Goal: Task Accomplishment & Management: Manage account settings

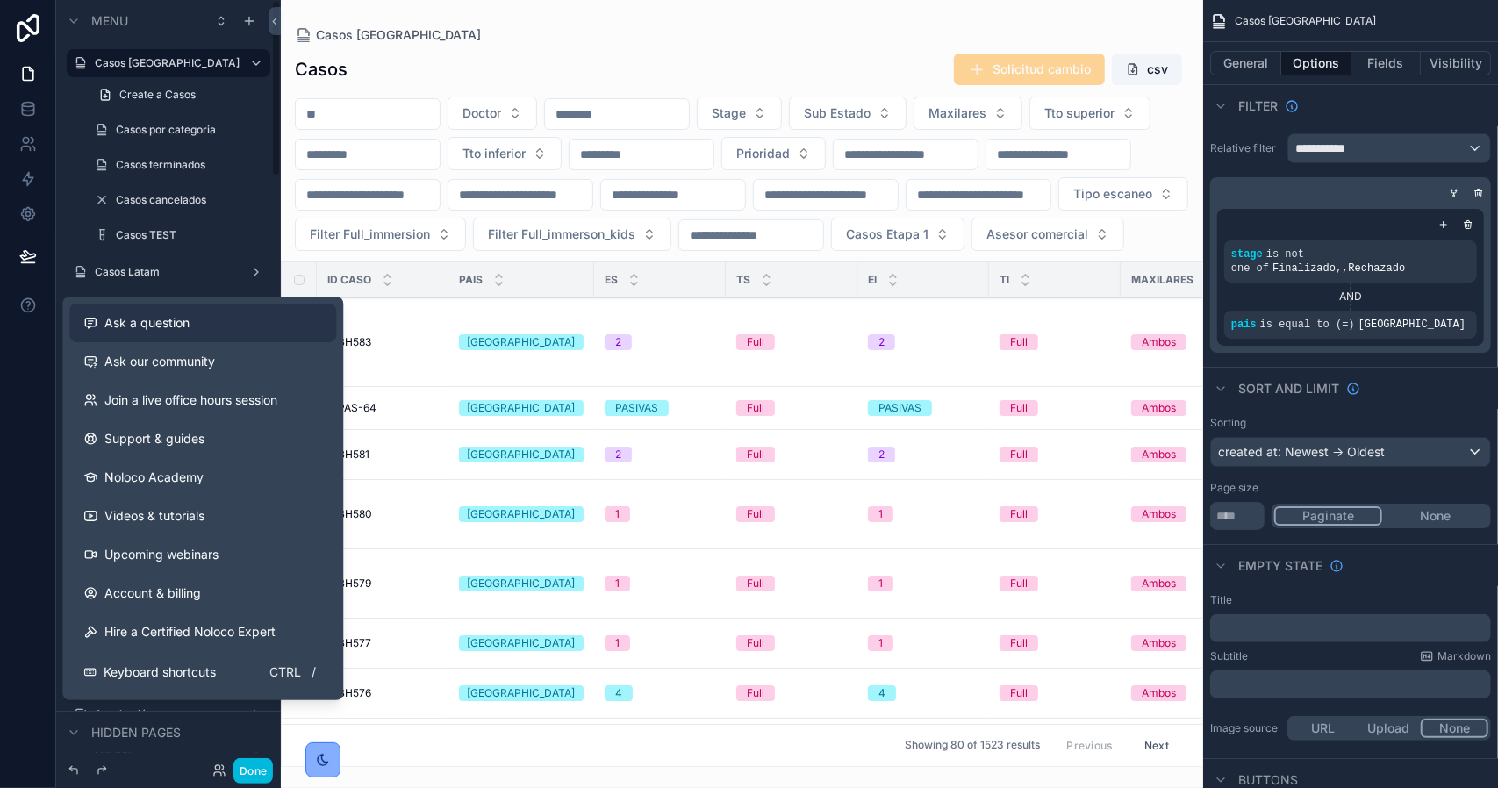
click at [133, 331] on span "Ask a question" at bounding box center [146, 323] width 85 height 18
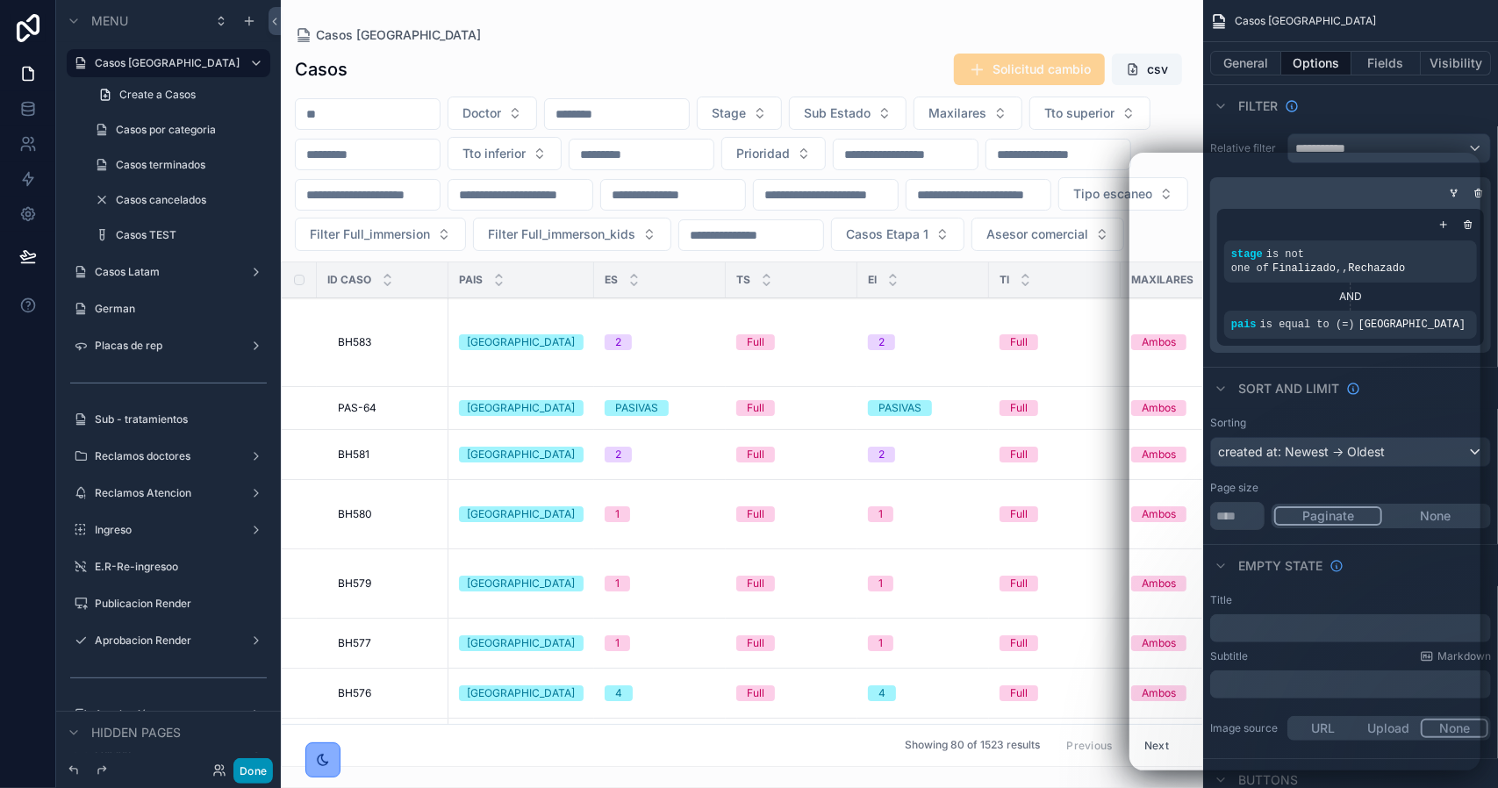
click at [248, 770] on button "Done" at bounding box center [252, 770] width 39 height 25
click at [0, 0] on div "JGN Juan Gomez Naar" at bounding box center [0, 0] width 0 height 0
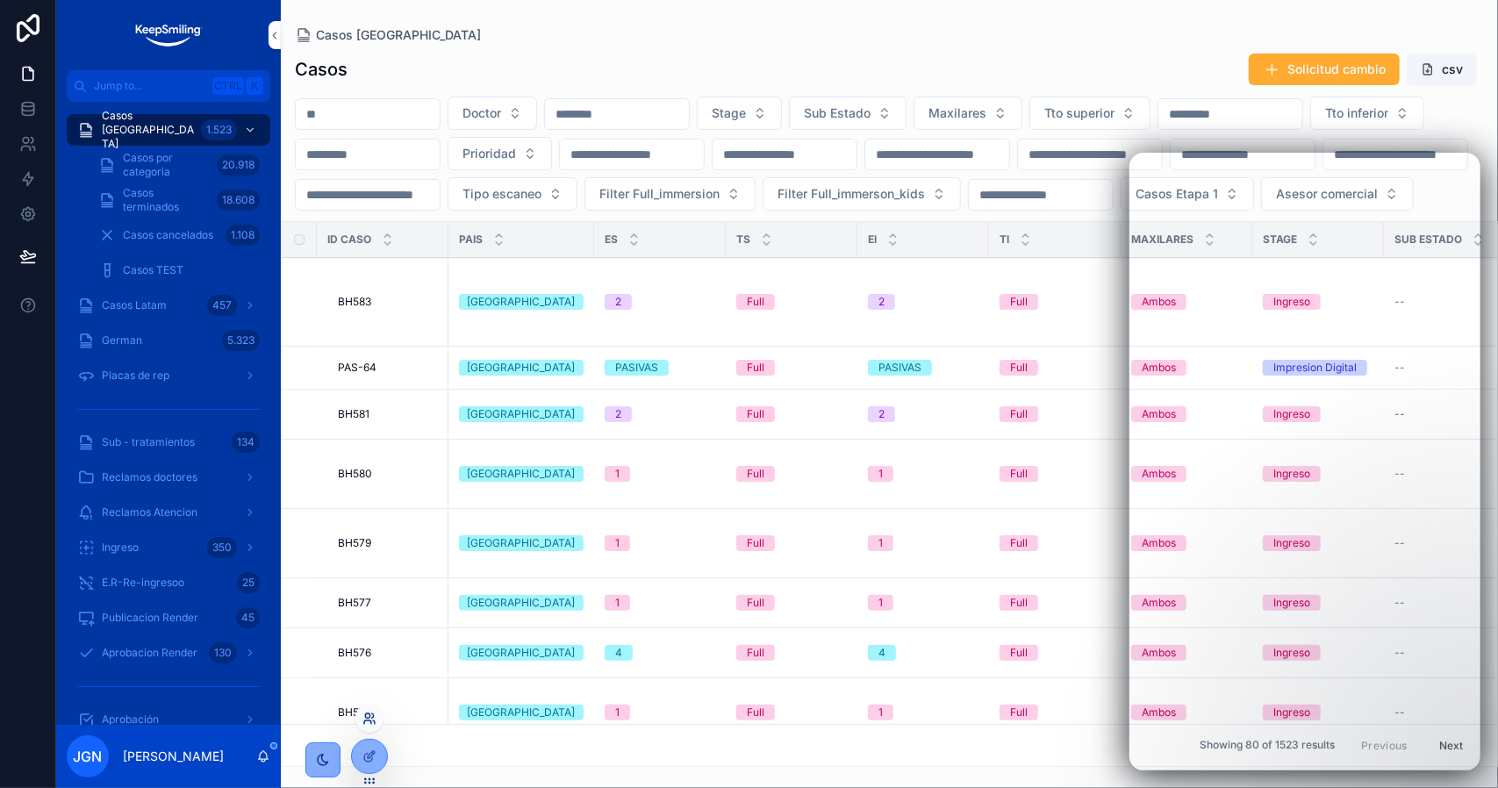
click at [376, 723] on icon at bounding box center [369, 719] width 14 height 14
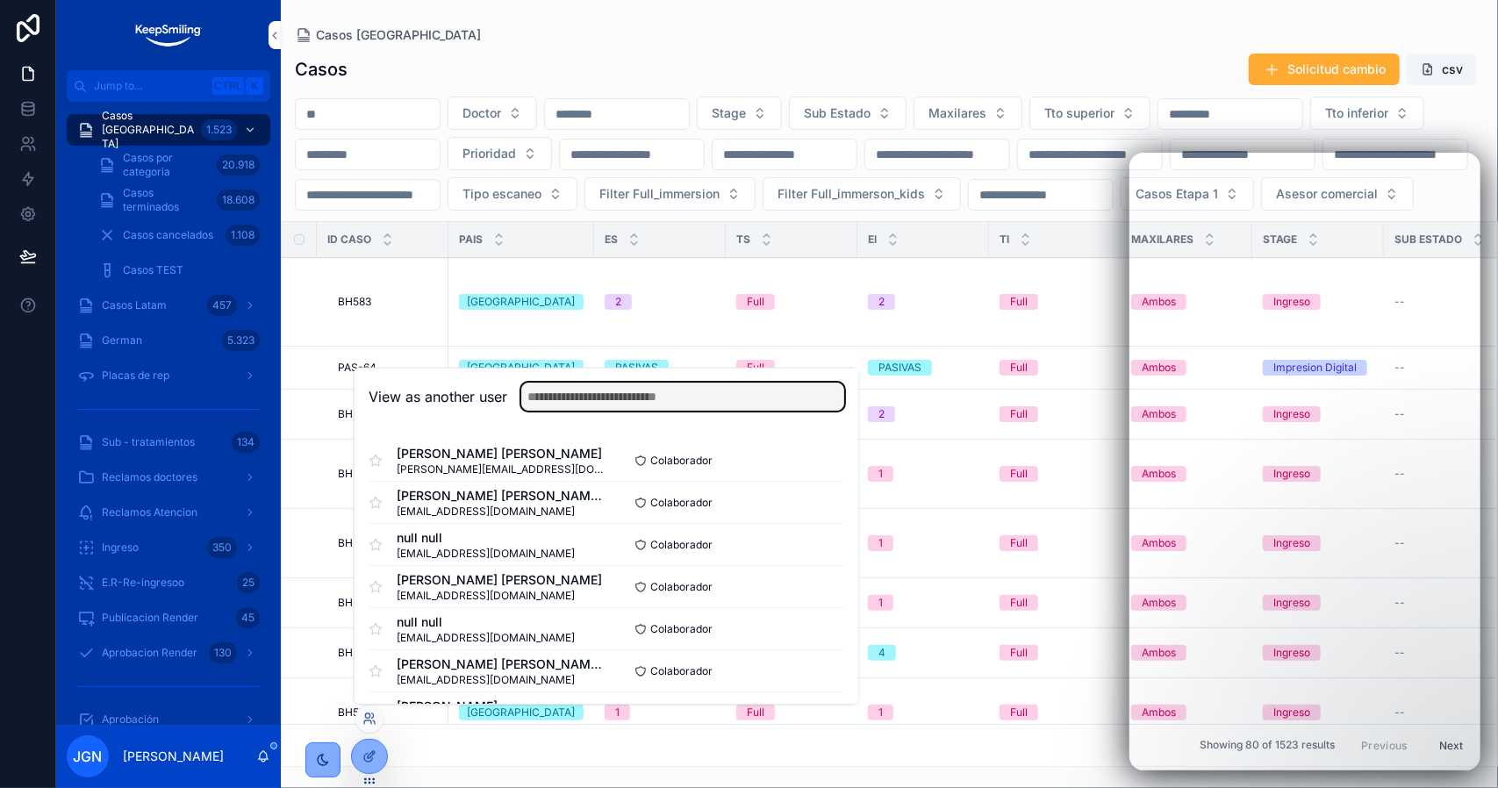
click at [597, 398] on input "text" at bounding box center [682, 397] width 323 height 28
type input "*"
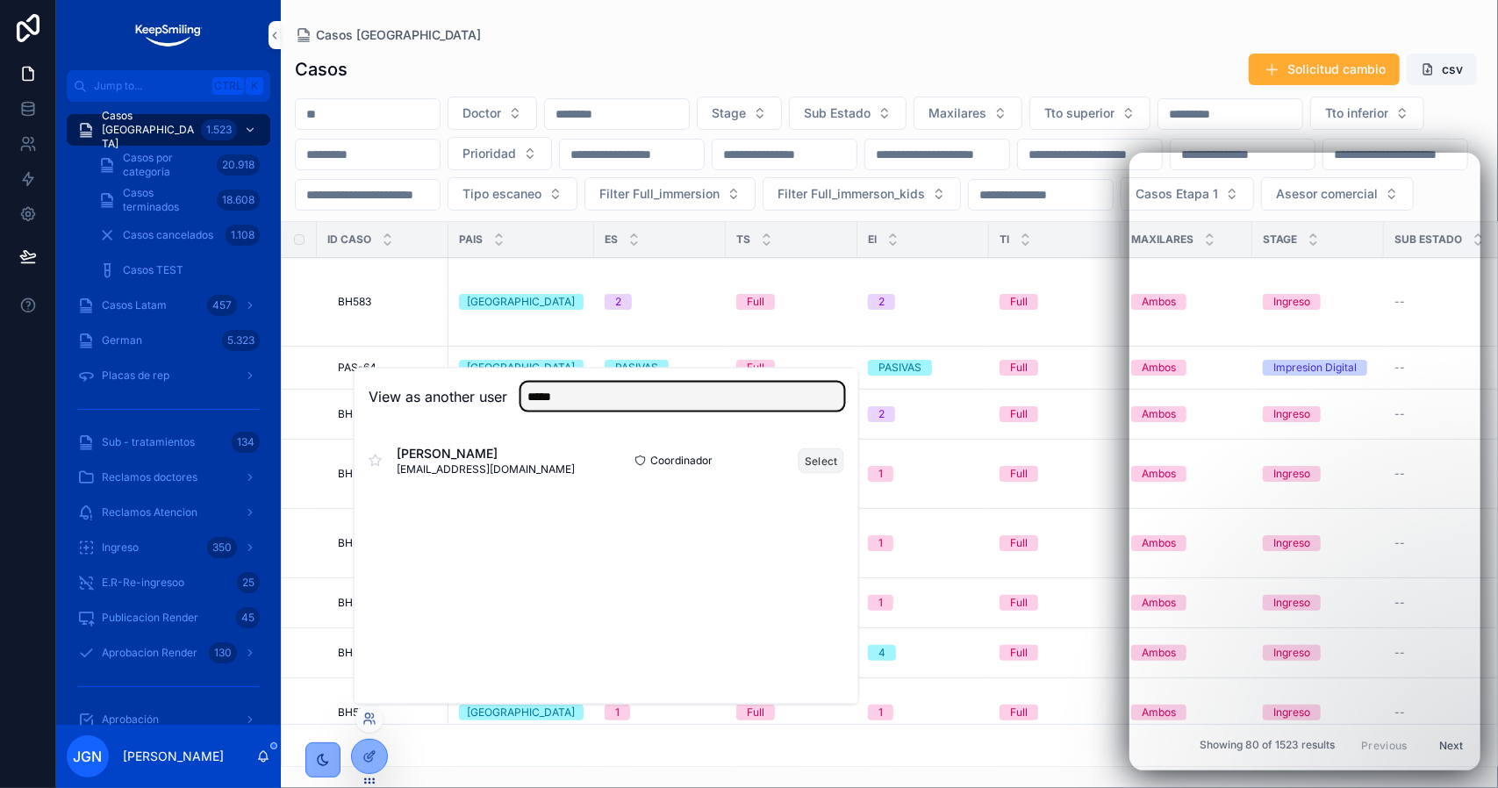
type input "*****"
click at [808, 461] on button "Select" at bounding box center [822, 460] width 46 height 25
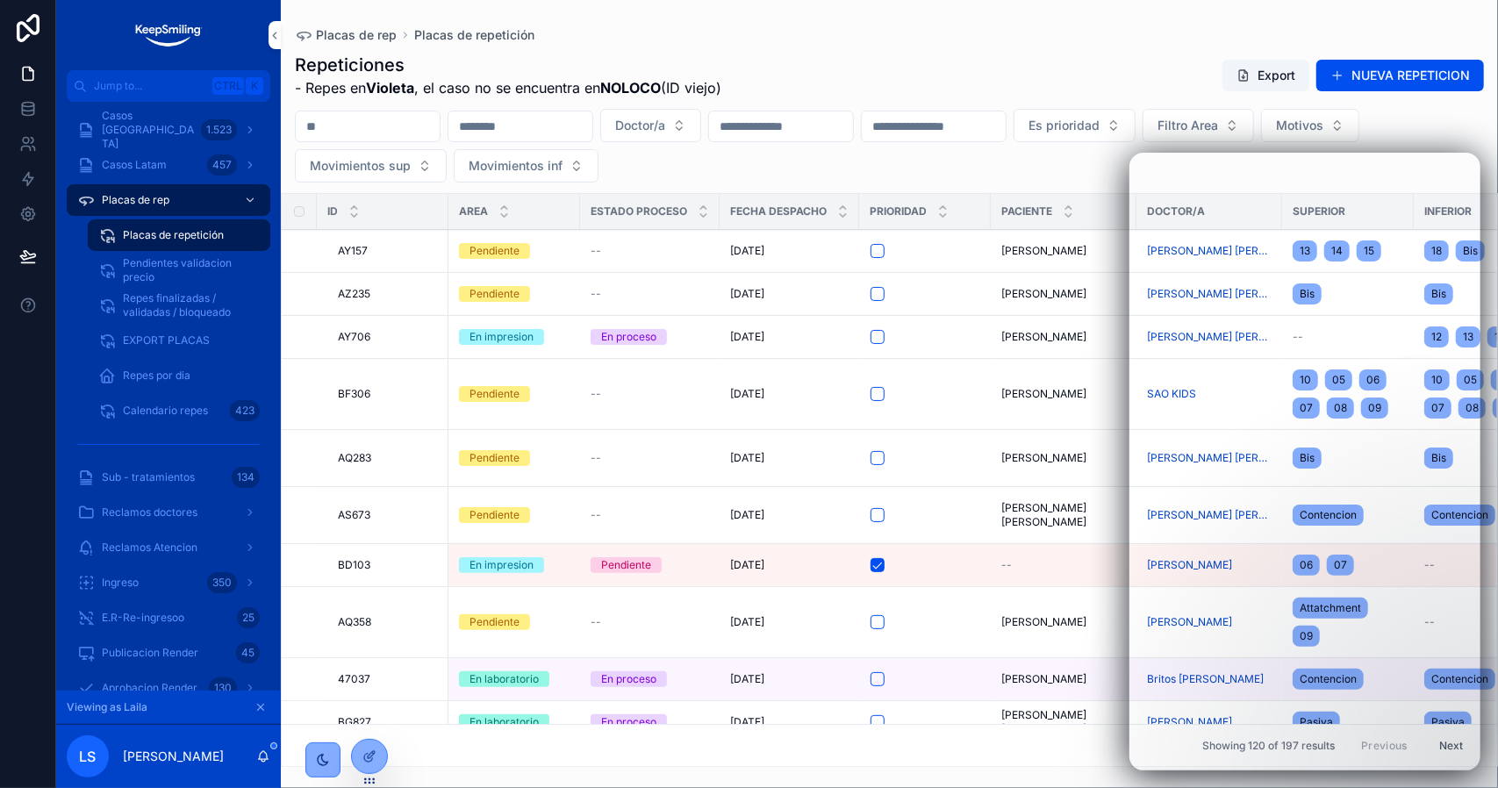
click at [258, 706] on icon "scrollable content" at bounding box center [261, 708] width 6 height 6
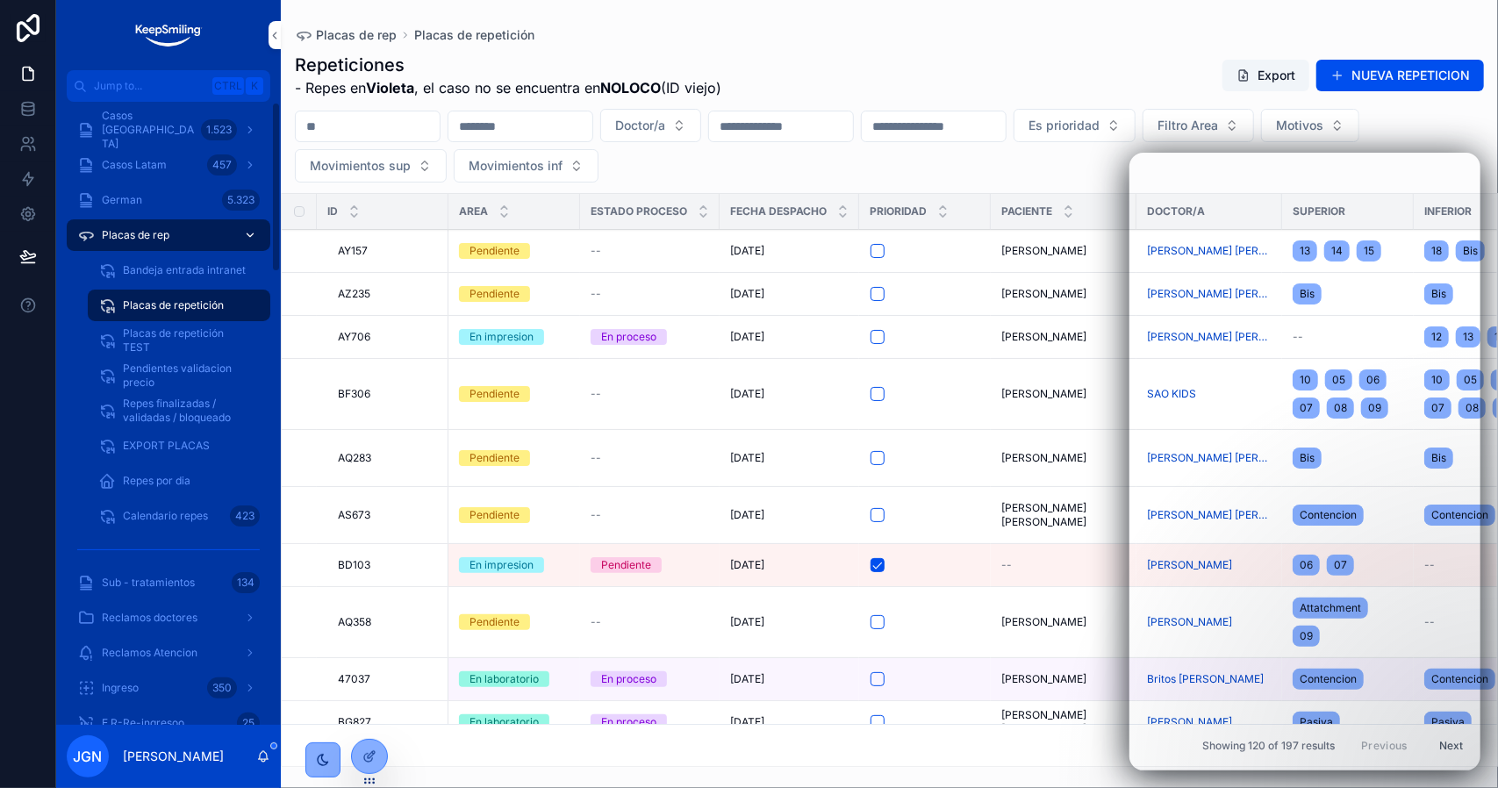
click at [161, 229] on span "Placas de rep" at bounding box center [136, 235] width 68 height 14
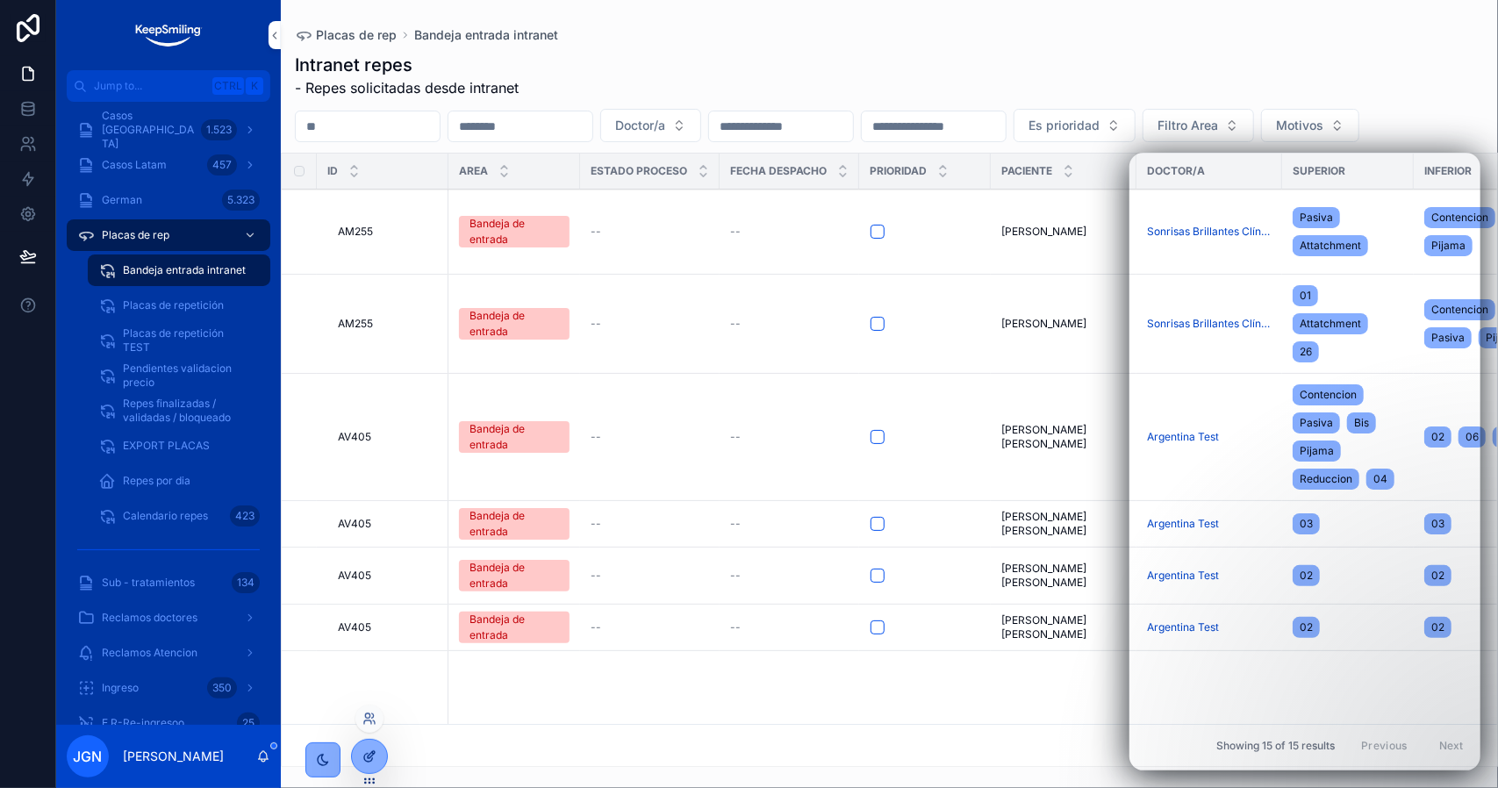
click at [372, 749] on icon at bounding box center [369, 756] width 14 height 14
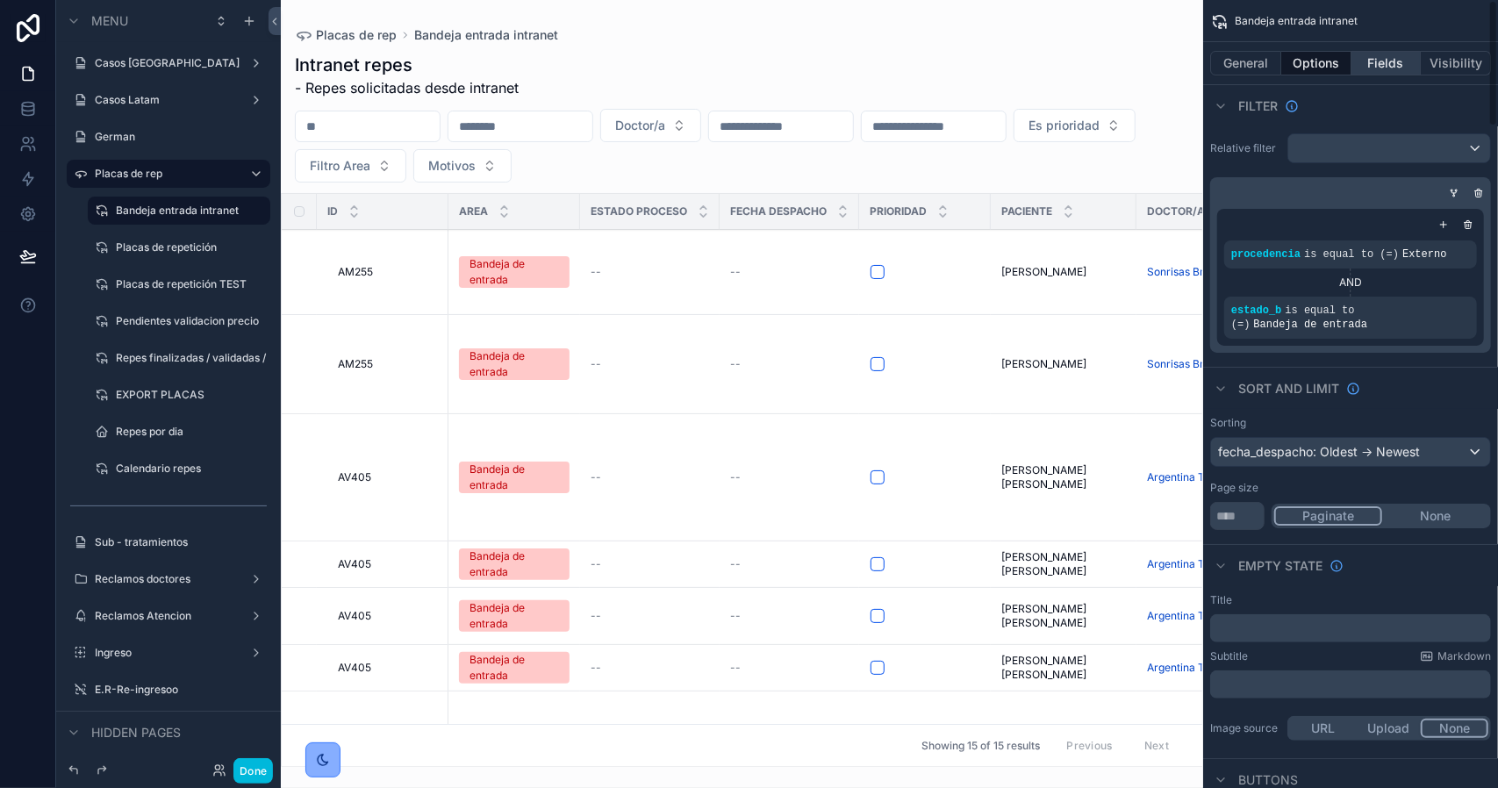
click at [1392, 69] on button "Fields" at bounding box center [1386, 63] width 70 height 25
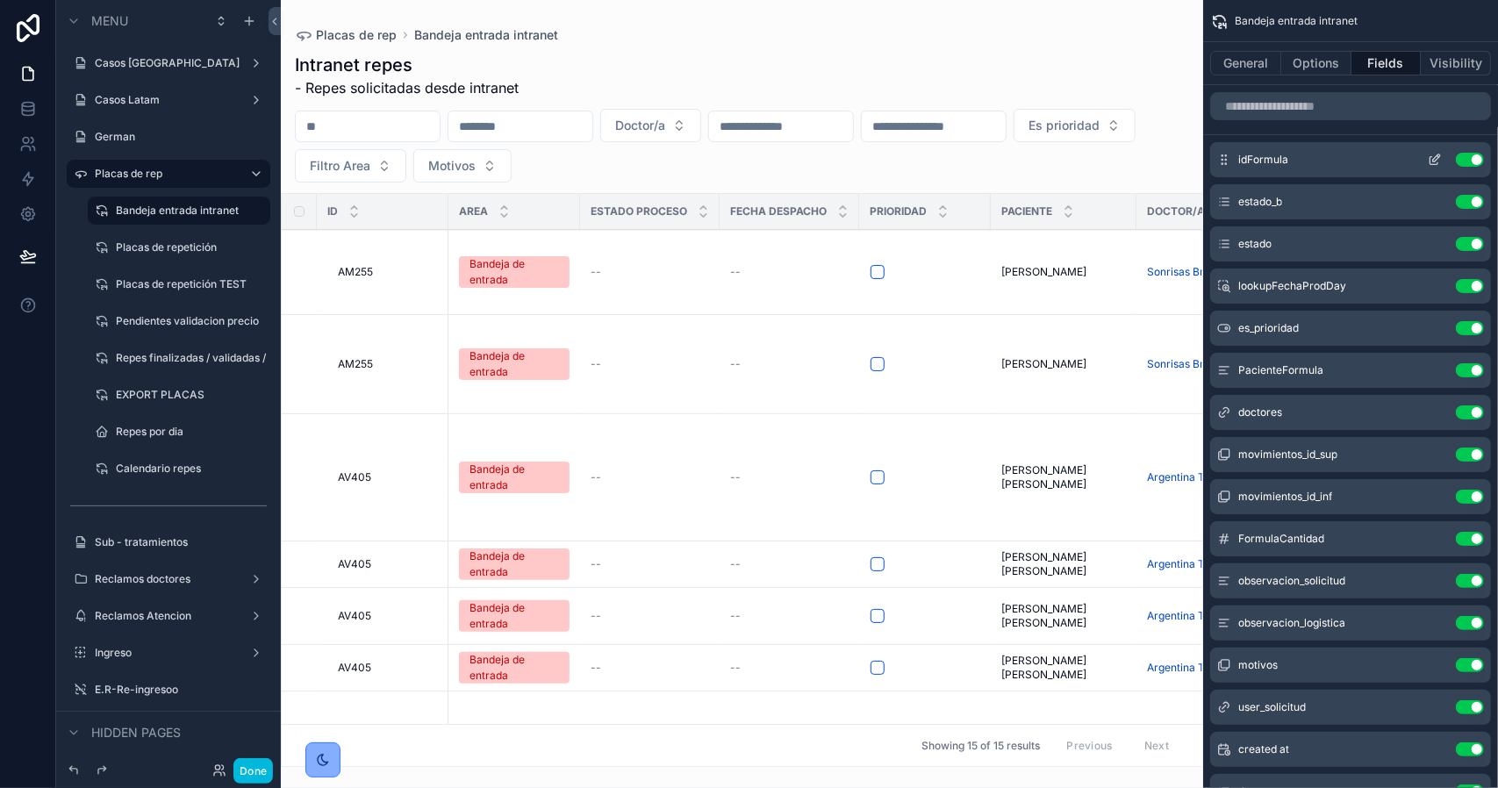
click at [1434, 159] on icon "scrollable content" at bounding box center [1435, 160] width 14 height 14
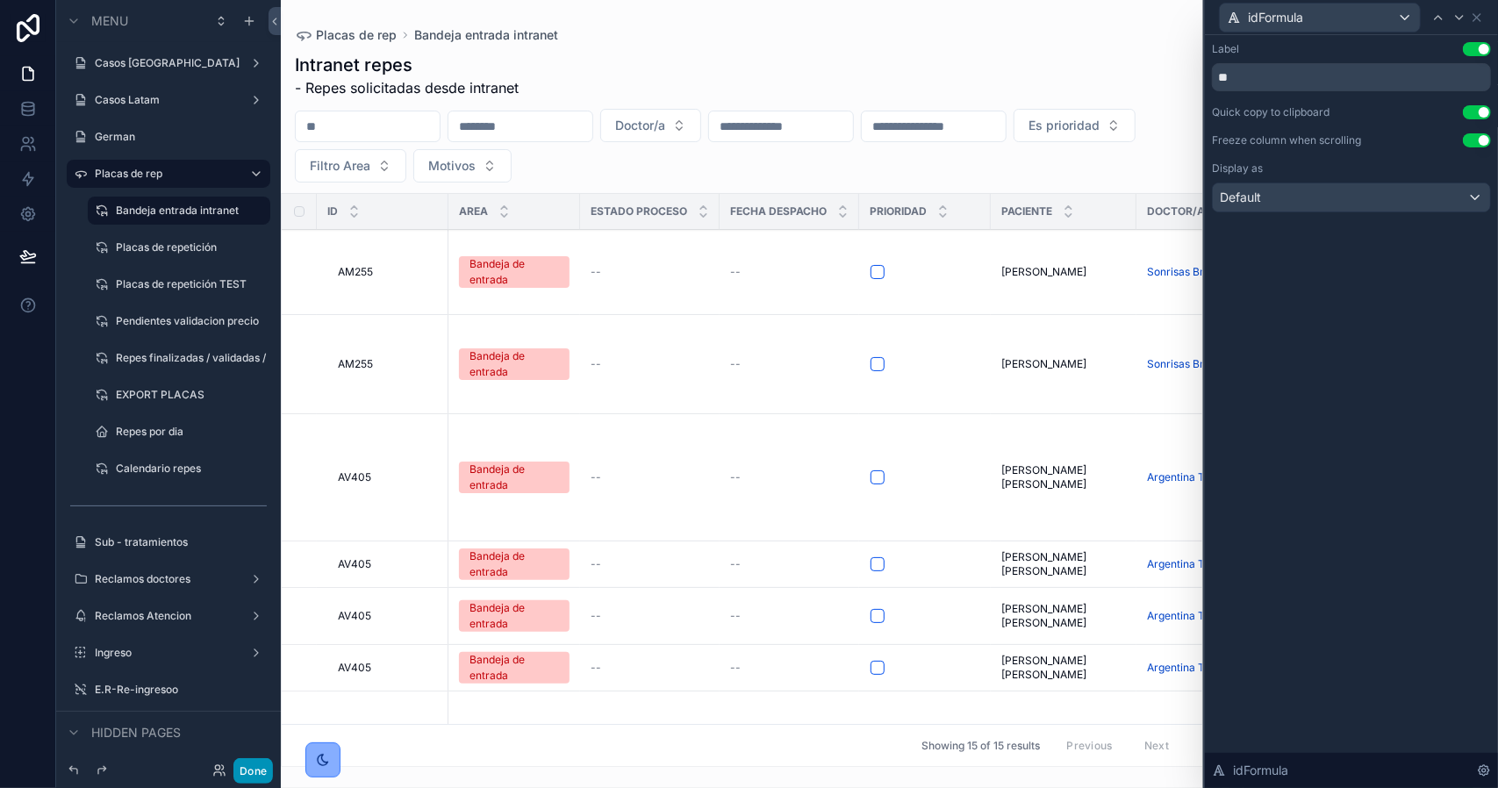
click at [254, 768] on button "Done" at bounding box center [252, 770] width 39 height 25
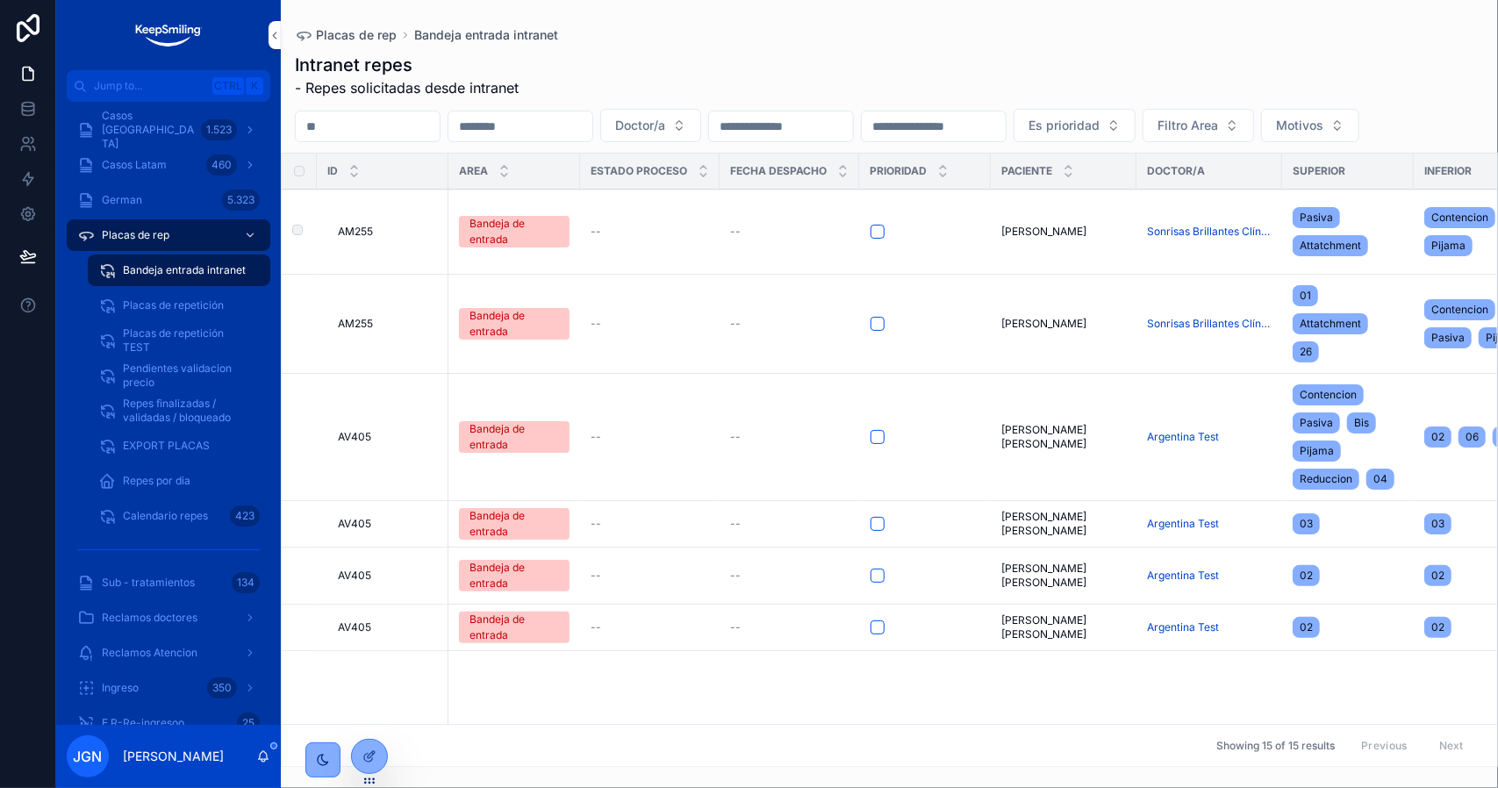
click at [427, 239] on div "AM255 AM255" at bounding box center [388, 232] width 100 height 14
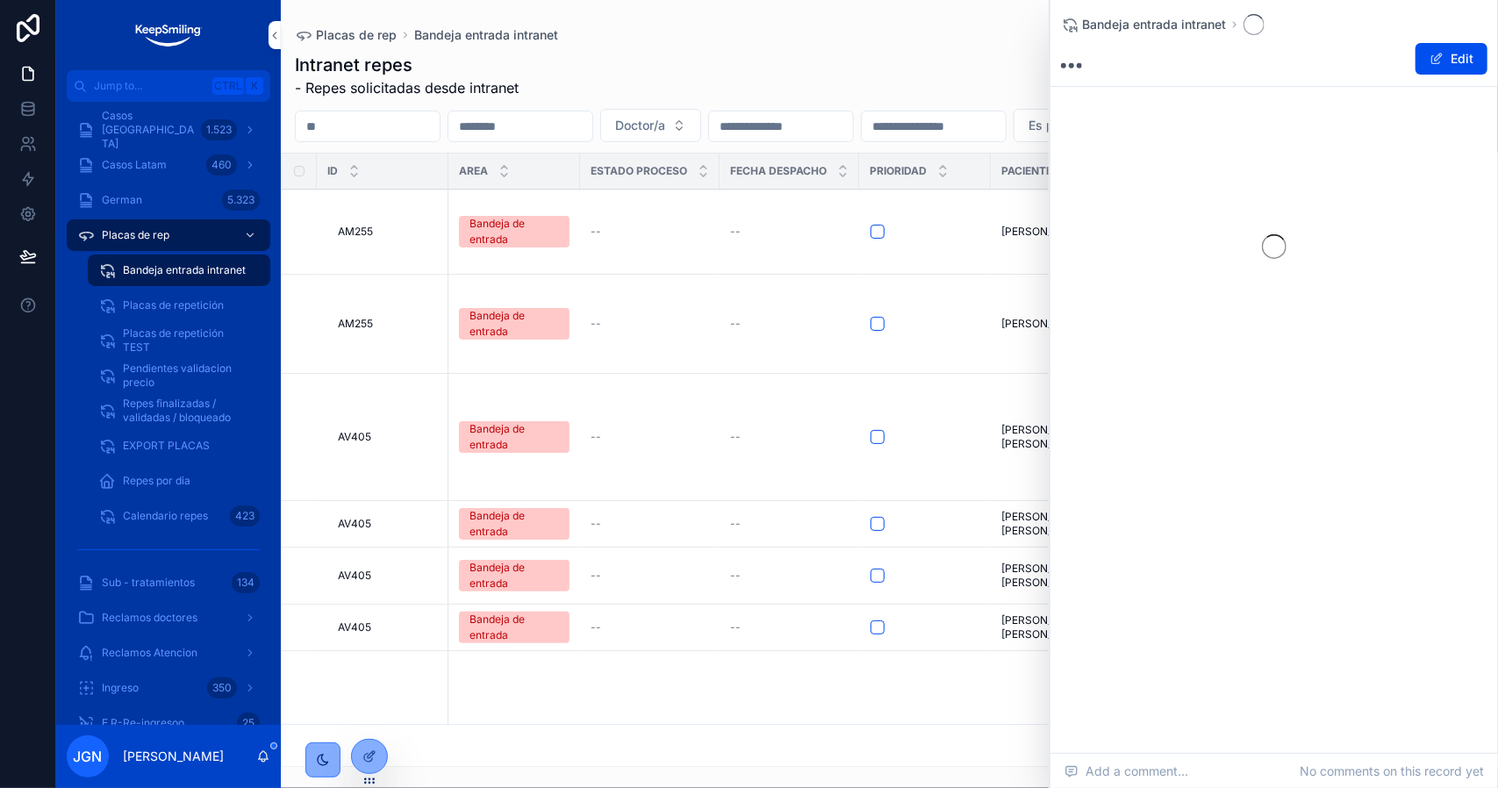
click at [993, 47] on div "Intranet repes - Repes solicitadas desde intranet Doctor/a Es prioridad Filtro …" at bounding box center [889, 404] width 1217 height 725
click at [382, 239] on div "AM255 AM255" at bounding box center [388, 232] width 100 height 14
click at [1105, 18] on span "Back to Bandeja entrada intranet" at bounding box center [1163, 21] width 163 height 14
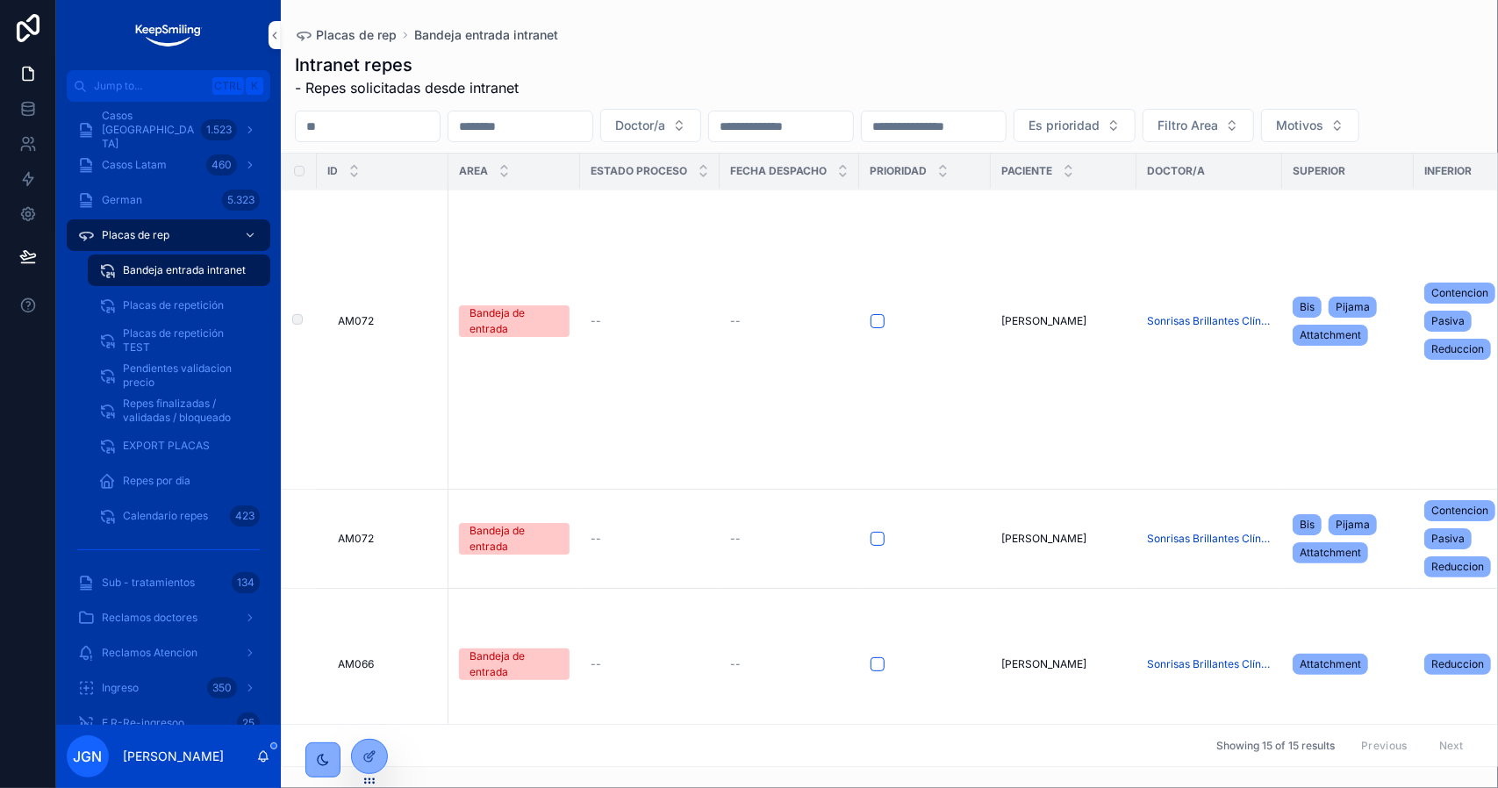
scroll to position [965, 0]
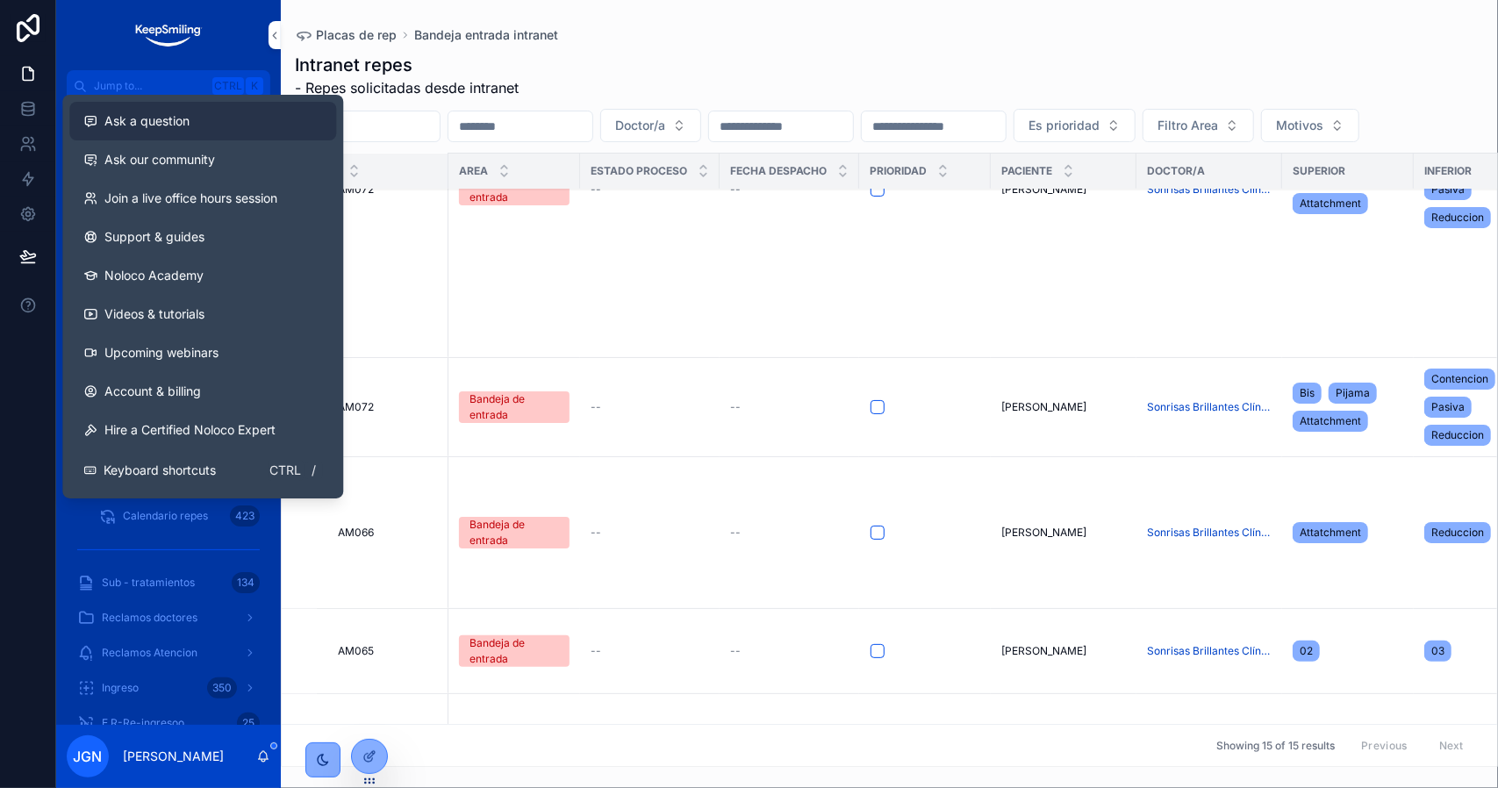
click at [113, 126] on span "Ask a question" at bounding box center [146, 121] width 85 height 18
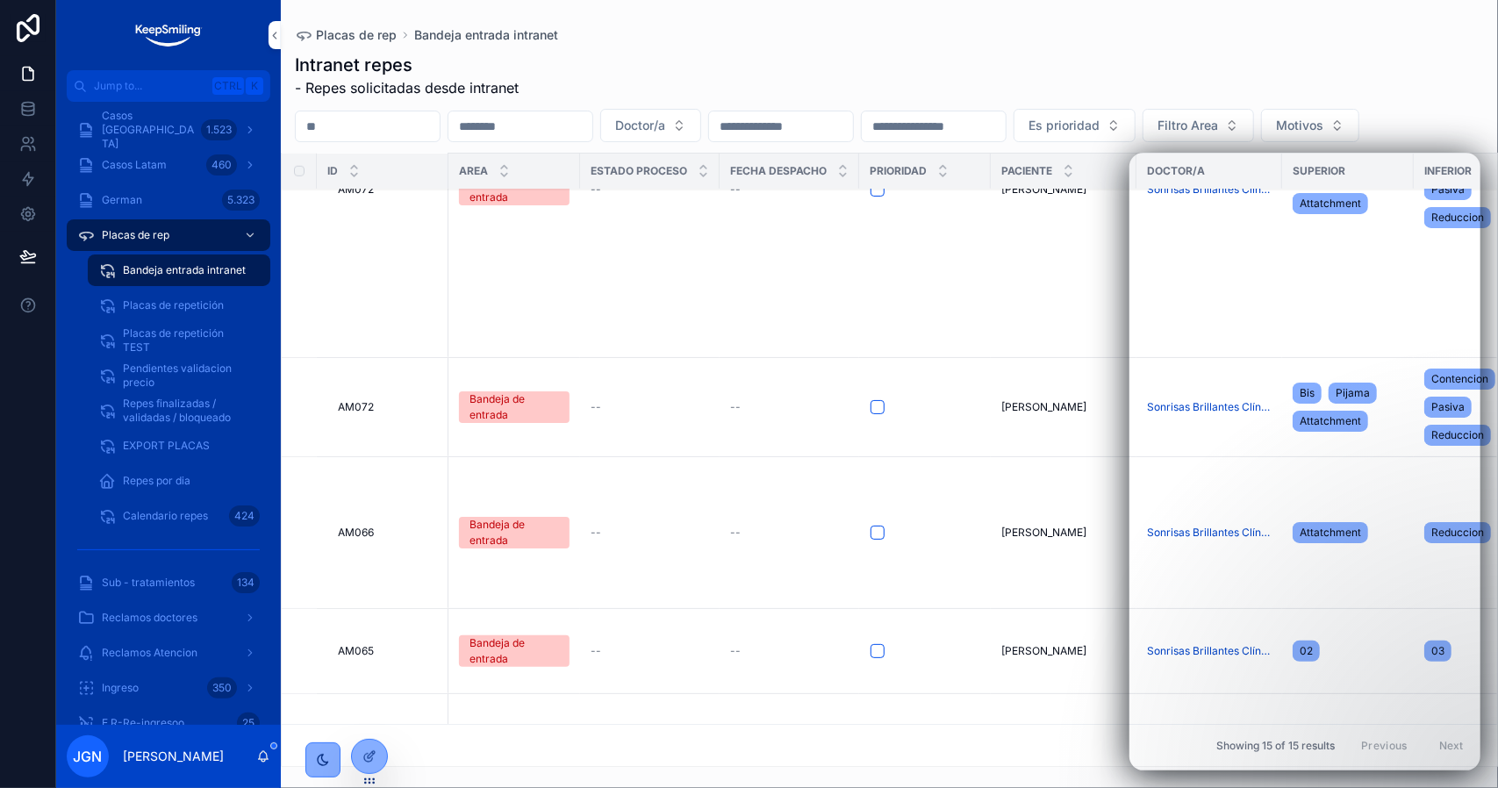
click at [1457, 122] on div "Doctor/a Es prioridad Filtro Area Motivos" at bounding box center [889, 125] width 1217 height 33
